Goal: Find specific page/section: Find specific page/section

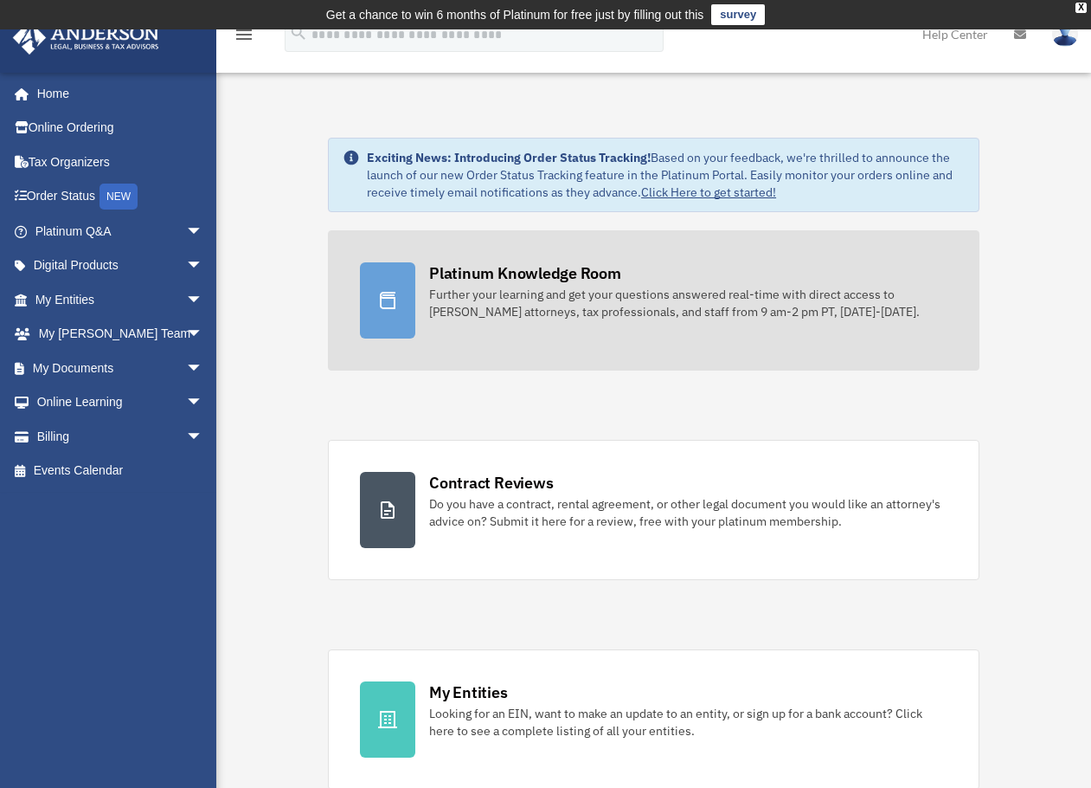
click at [797, 322] on link "Platinum Knowledge Room Further your learning and get your questions answered r…" at bounding box center [654, 300] width 652 height 140
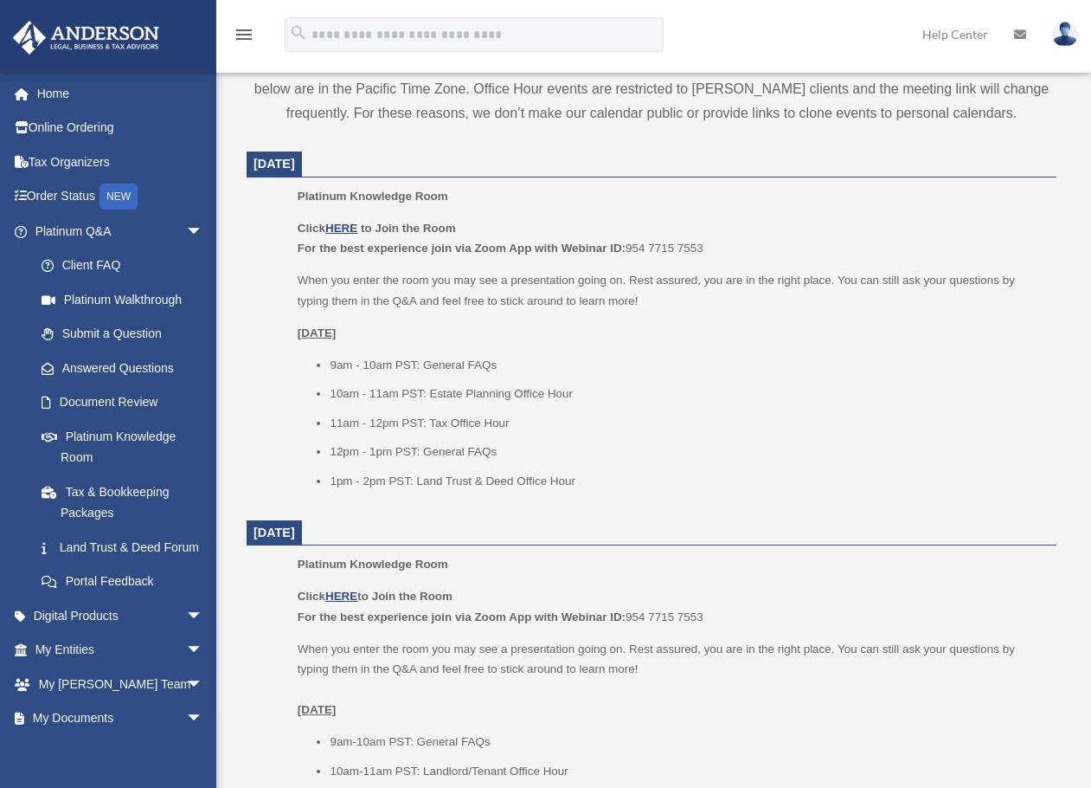
scroll to position [692, 0]
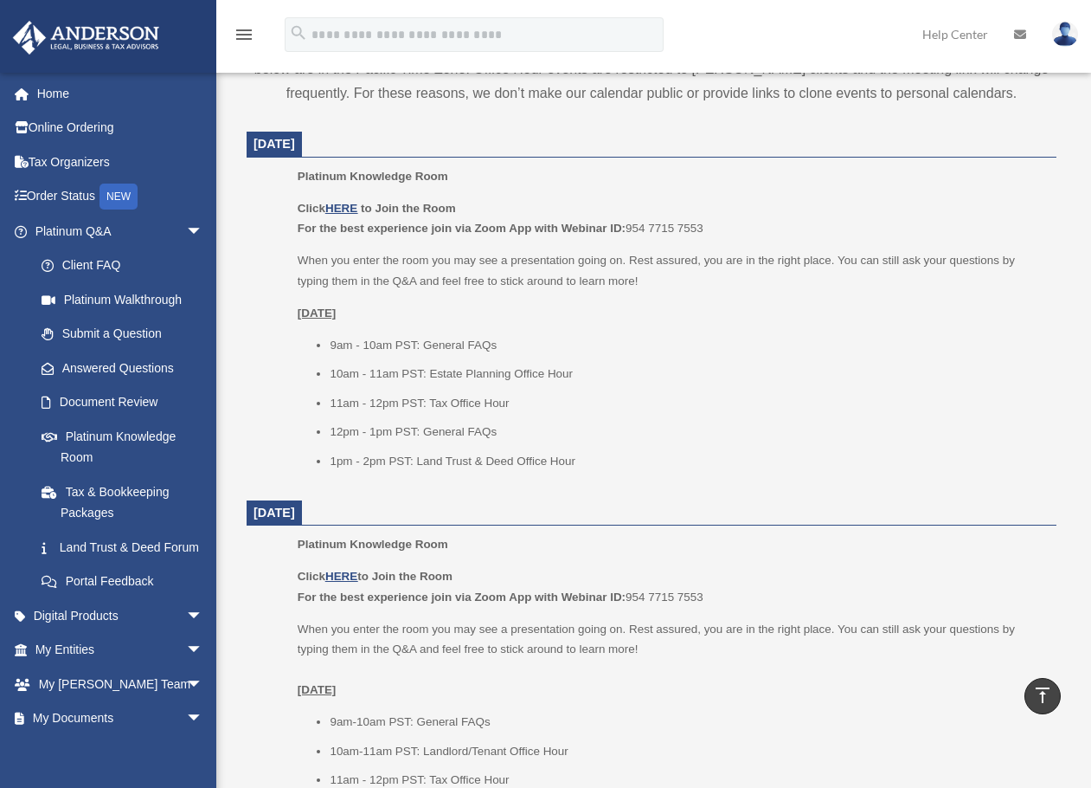
click at [776, 524] on dt "[DATE]" at bounding box center [652, 513] width 810 height 26
click at [908, 333] on div "Click HERE to Join the Room For the best experience join via Zoom App with Webi…" at bounding box center [671, 334] width 747 height 273
click at [345, 207] on u "HERE" at bounding box center [341, 208] width 32 height 13
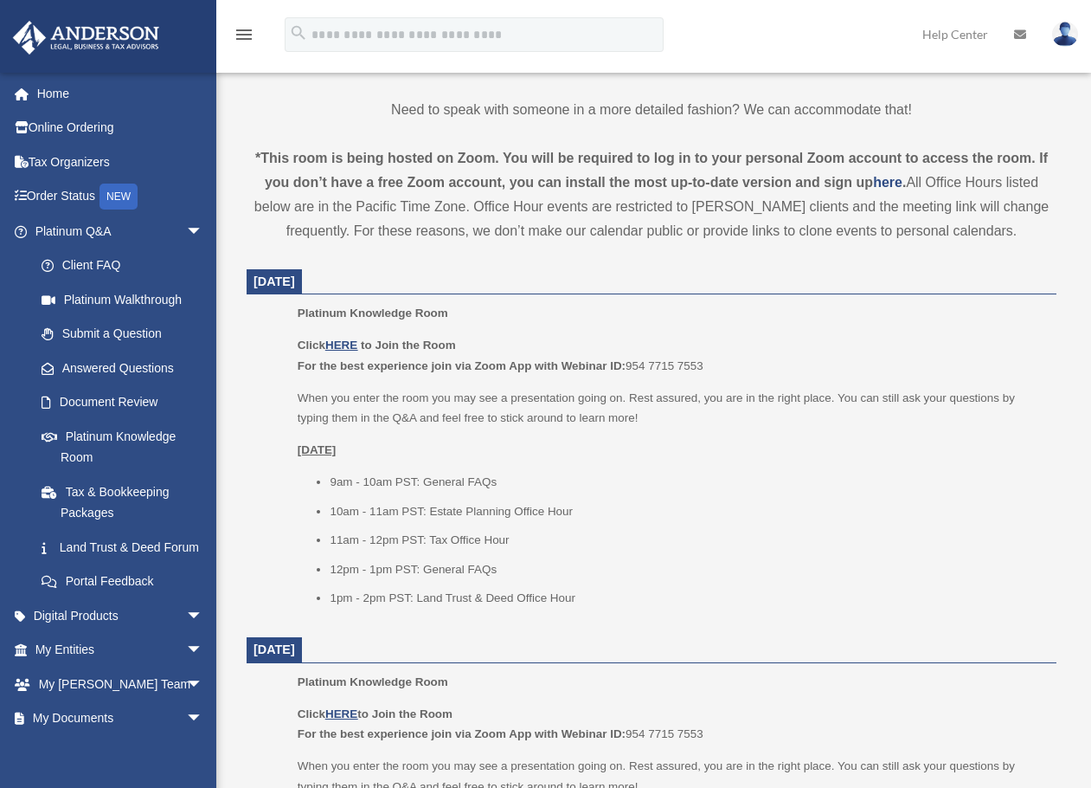
scroll to position [547, 0]
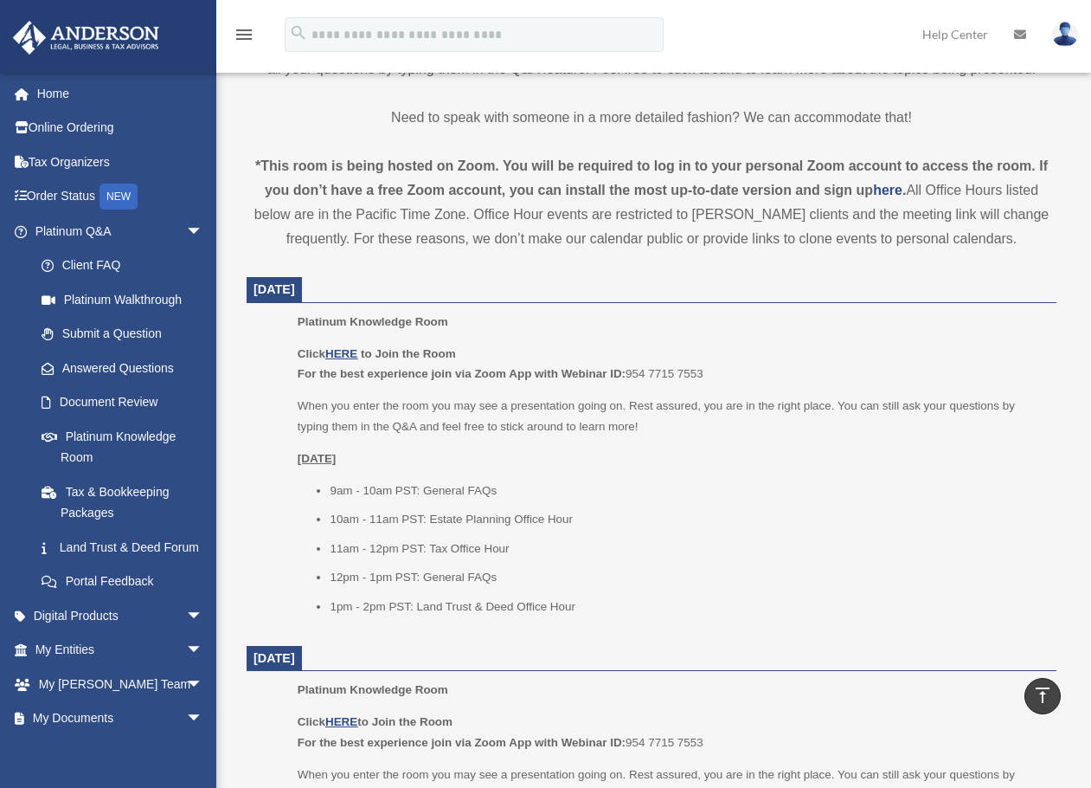
click at [340, 361] on p "Click HERE to Join the Room For the best experience join via Zoom App with Webi…" at bounding box center [671, 364] width 747 height 41
click at [344, 352] on u "HERE" at bounding box center [341, 353] width 32 height 13
